Goal: Understand process/instructions: Learn how to perform a task or action

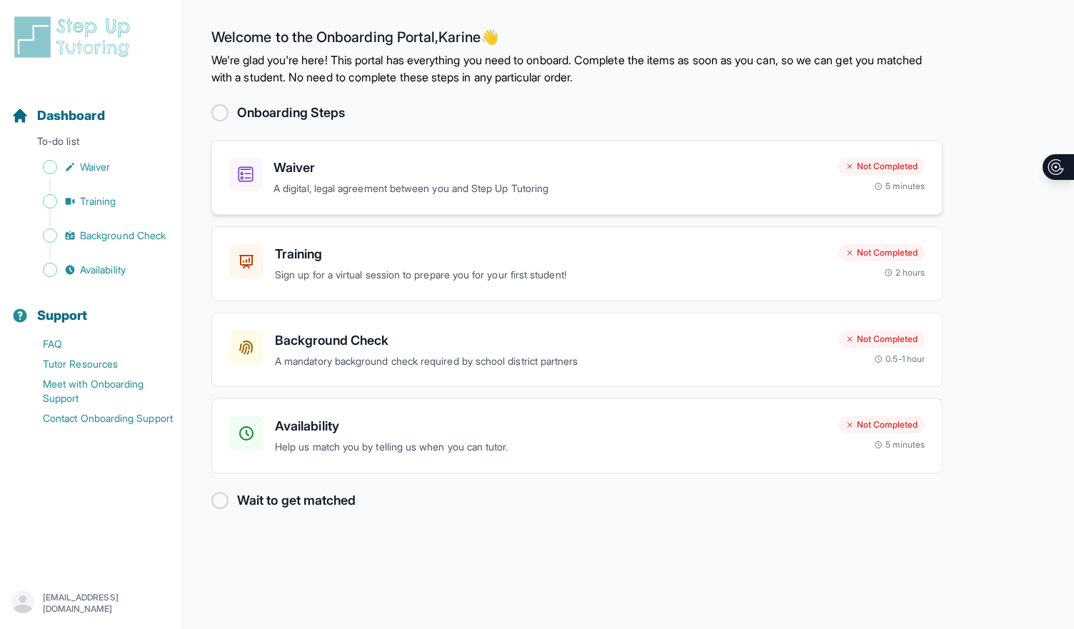
click at [305, 166] on h3 "Waiver" at bounding box center [549, 168] width 553 height 20
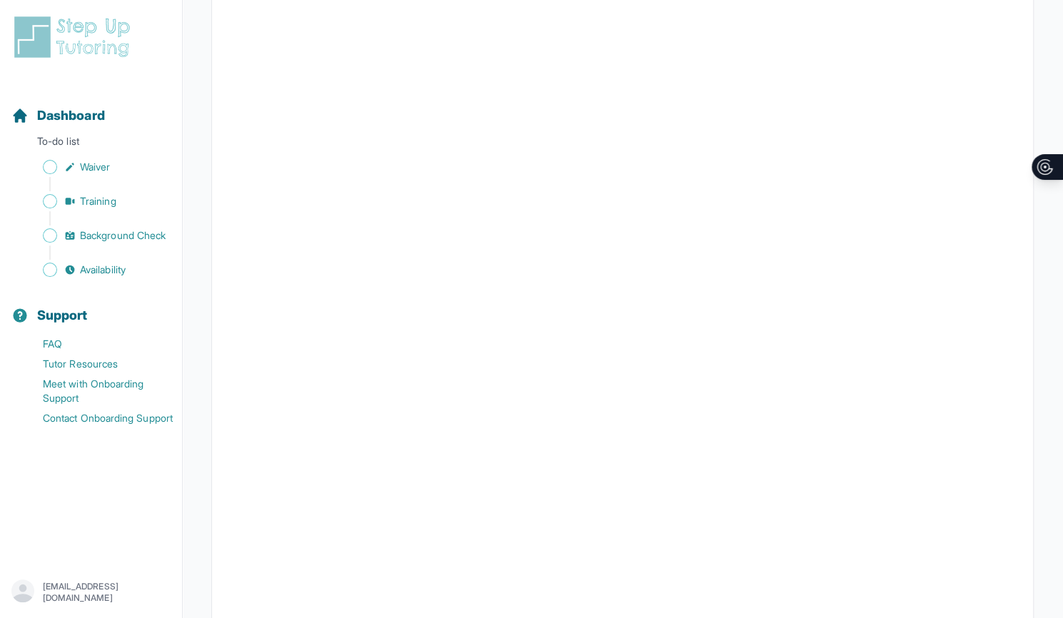
scroll to position [2480, 11]
click at [74, 171] on icon "Sidebar" at bounding box center [69, 166] width 11 height 11
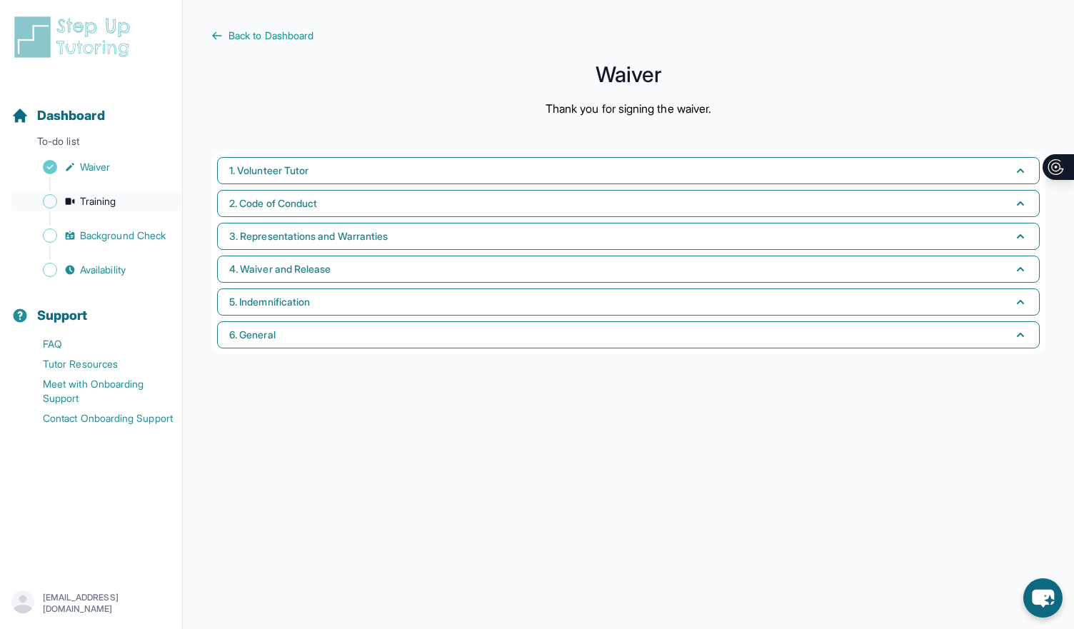
click at [83, 197] on span "Training" at bounding box center [98, 201] width 36 height 14
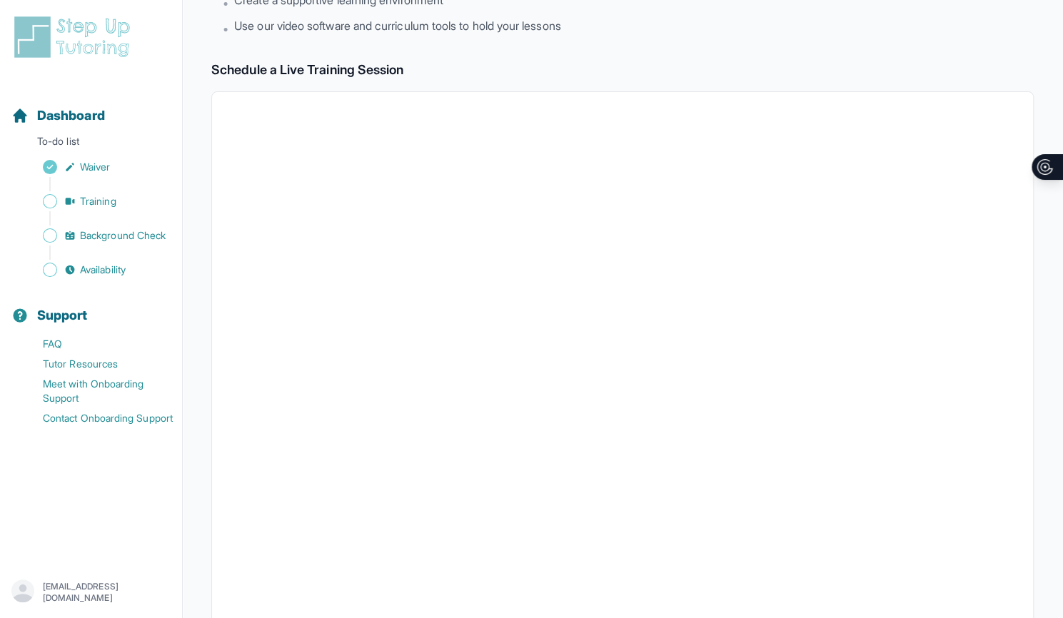
scroll to position [193, 0]
